Goal: Task Accomplishment & Management: Manage account settings

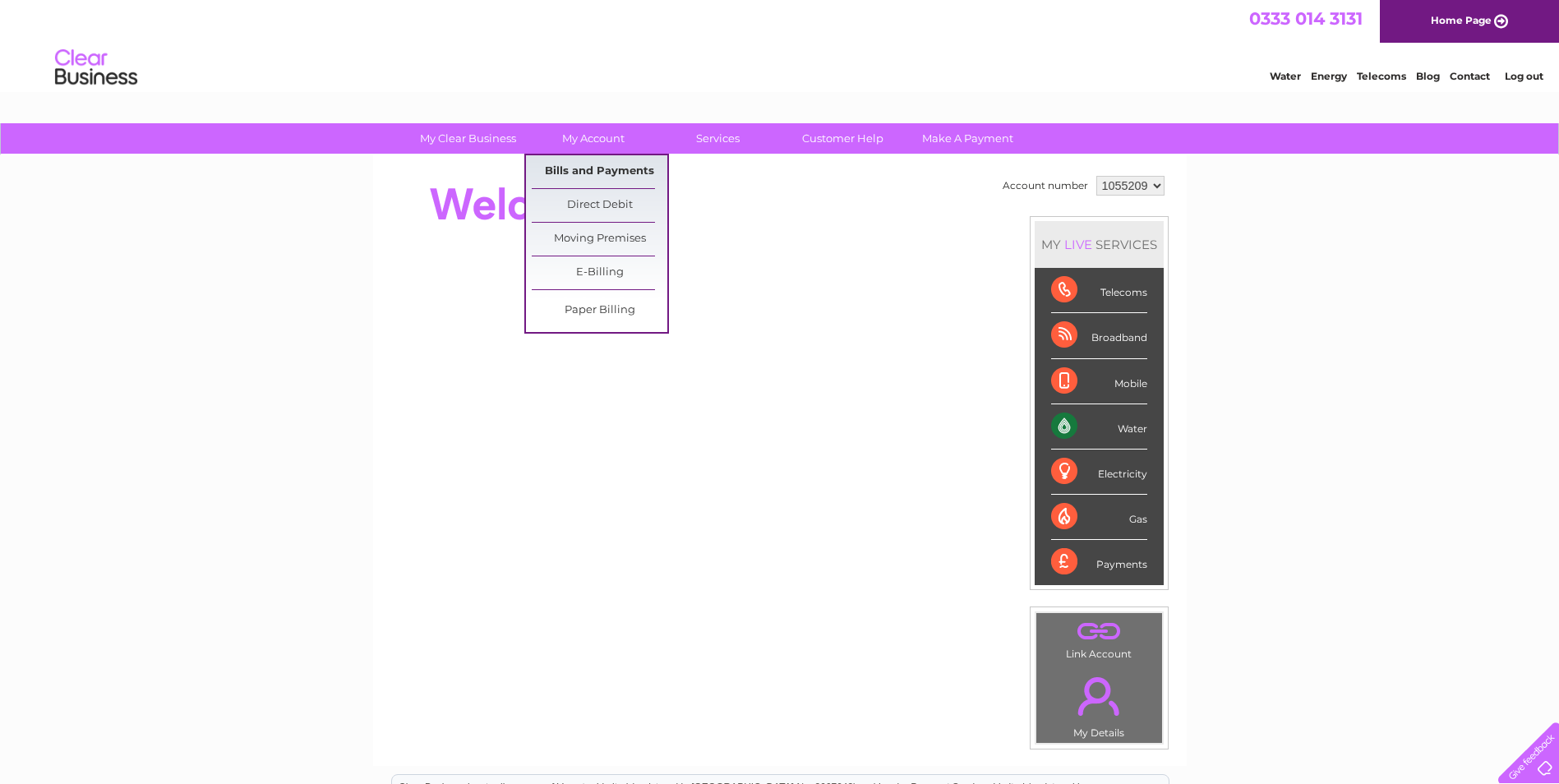
click at [603, 176] on link "Bills and Payments" at bounding box center [600, 171] width 135 height 32
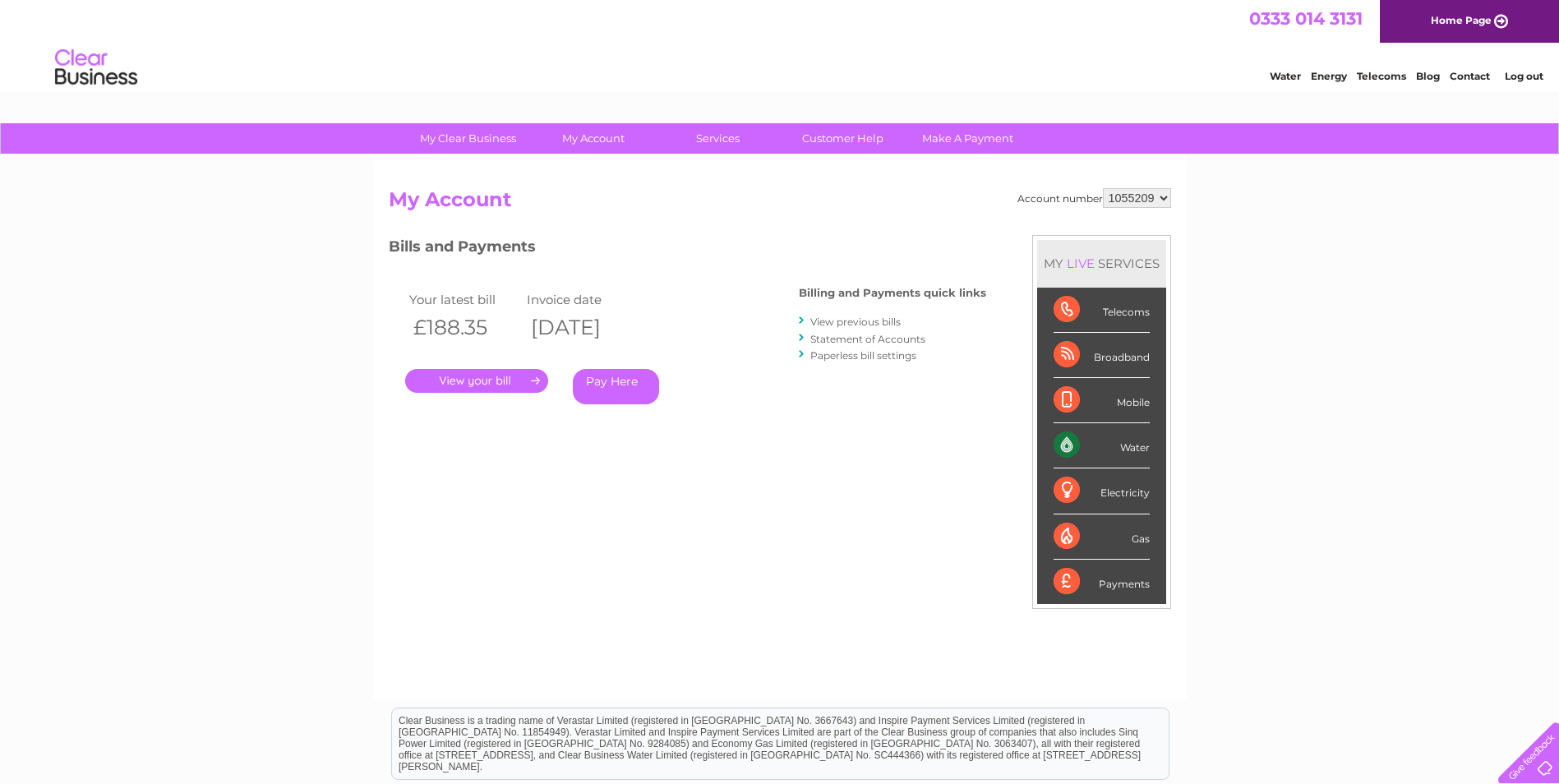
click at [495, 383] on link "." at bounding box center [476, 380] width 143 height 24
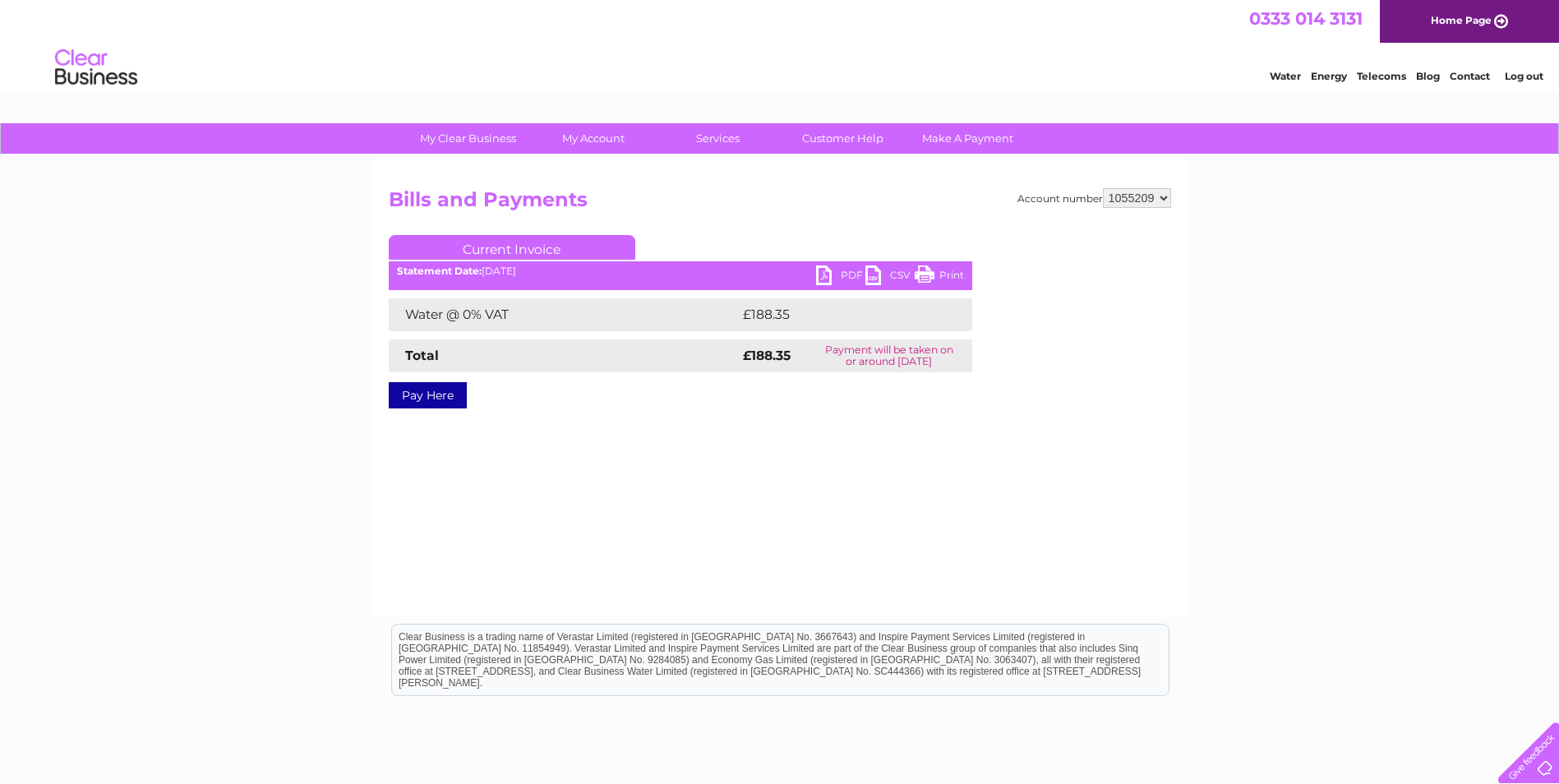
click at [819, 275] on link "PDF" at bounding box center [841, 277] width 49 height 24
